Goal: Transaction & Acquisition: Download file/media

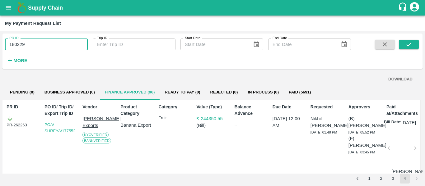
type input "180229"
click at [15, 11] on div "Supply Chain" at bounding box center [212, 8] width 425 height 16
click at [6, 7] on icon "open drawer" at bounding box center [8, 7] width 7 height 7
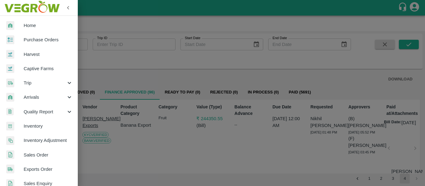
click at [32, 35] on link "Purchase Orders" at bounding box center [39, 40] width 78 height 14
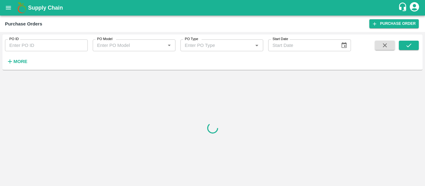
click at [34, 47] on input "PO ID" at bounding box center [46, 45] width 83 height 12
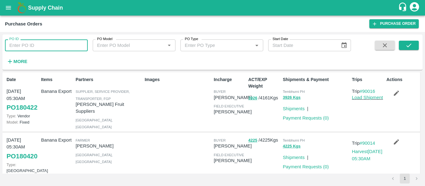
paste input "180229"
type input "180229"
click at [404, 45] on button "submit" at bounding box center [409, 45] width 20 height 9
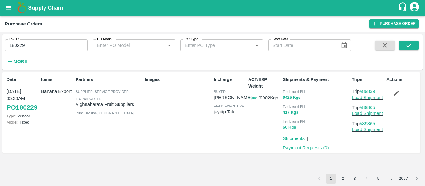
click at [394, 94] on icon "button" at bounding box center [396, 93] width 5 height 5
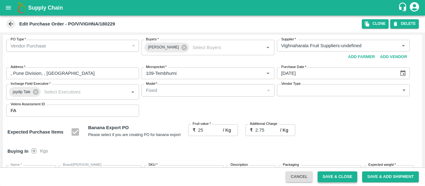
click at [324, 177] on button "Save & Close" at bounding box center [337, 177] width 40 height 11
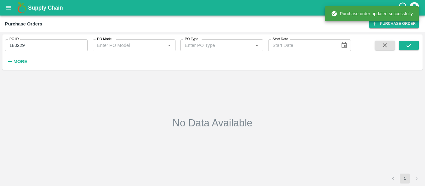
type input "180229"
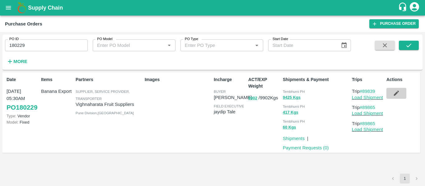
click at [395, 94] on icon "button" at bounding box center [396, 93] width 5 height 5
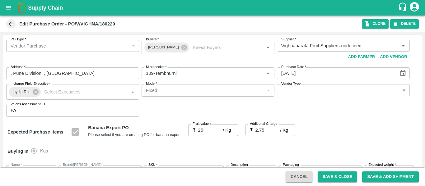
scroll to position [371, 0]
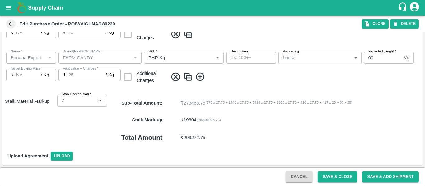
click at [95, 102] on input "7" at bounding box center [76, 101] width 39 height 12
type input "8"
click at [94, 98] on input "8" at bounding box center [76, 101] width 39 height 12
click at [333, 177] on button "Save & Close" at bounding box center [337, 177] width 40 height 11
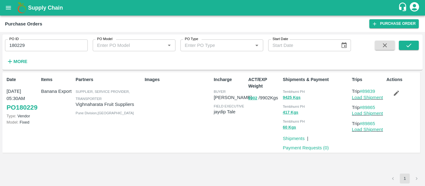
click at [415, 9] on icon "account of current user" at bounding box center [413, 6] width 11 height 11
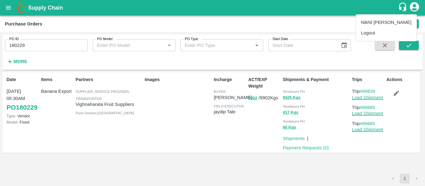
click at [370, 34] on li "Logout" at bounding box center [386, 33] width 61 height 11
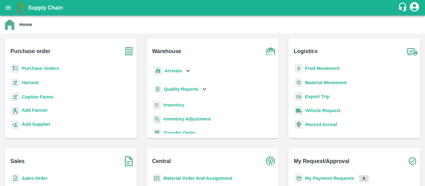
click at [44, 67] on b "Purchase Orders" at bounding box center [40, 68] width 37 height 5
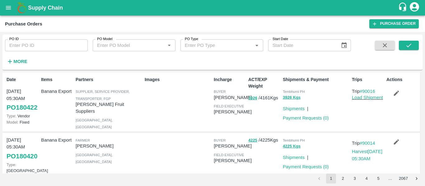
click at [11, 8] on icon "open drawer" at bounding box center [8, 7] width 7 height 7
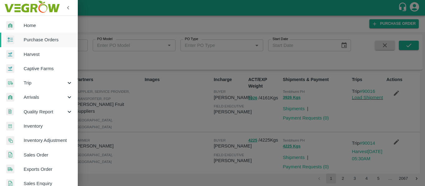
scroll to position [168, 0]
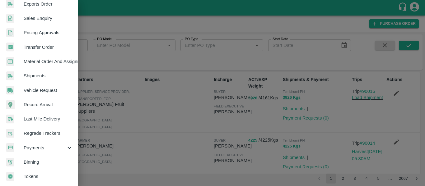
click at [36, 147] on span "Payments" at bounding box center [45, 148] width 42 height 7
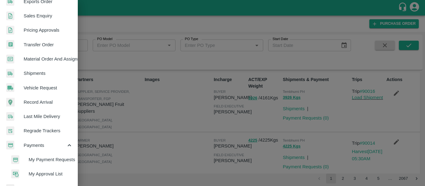
click at [52, 158] on span "My Payment Requests" at bounding box center [51, 159] width 44 height 7
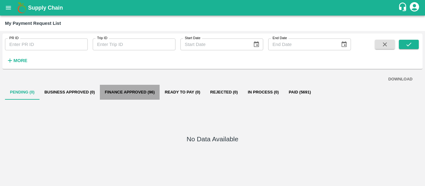
click at [145, 95] on button "Finance Approved (96)" at bounding box center [130, 92] width 60 height 15
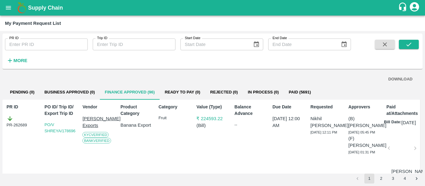
click at [403, 79] on button "DOWNLOAD" at bounding box center [399, 79] width 29 height 11
click at [380, 178] on button "2" at bounding box center [381, 179] width 10 height 10
click at [407, 45] on icon "submit" at bounding box center [408, 45] width 5 height 4
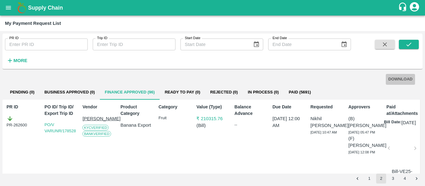
click at [394, 79] on button "DOWNLOAD" at bounding box center [399, 79] width 29 height 11
click at [395, 180] on button "3" at bounding box center [393, 179] width 10 height 10
click at [411, 45] on icon "submit" at bounding box center [408, 44] width 7 height 7
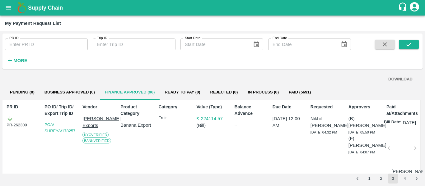
click at [393, 82] on button "DOWNLOAD" at bounding box center [399, 79] width 29 height 11
click at [404, 174] on button "4" at bounding box center [404, 179] width 10 height 10
click at [409, 43] on icon "submit" at bounding box center [408, 44] width 7 height 7
click at [389, 76] on button "DOWNLOAD" at bounding box center [399, 79] width 29 height 11
